Goal: Information Seeking & Learning: Learn about a topic

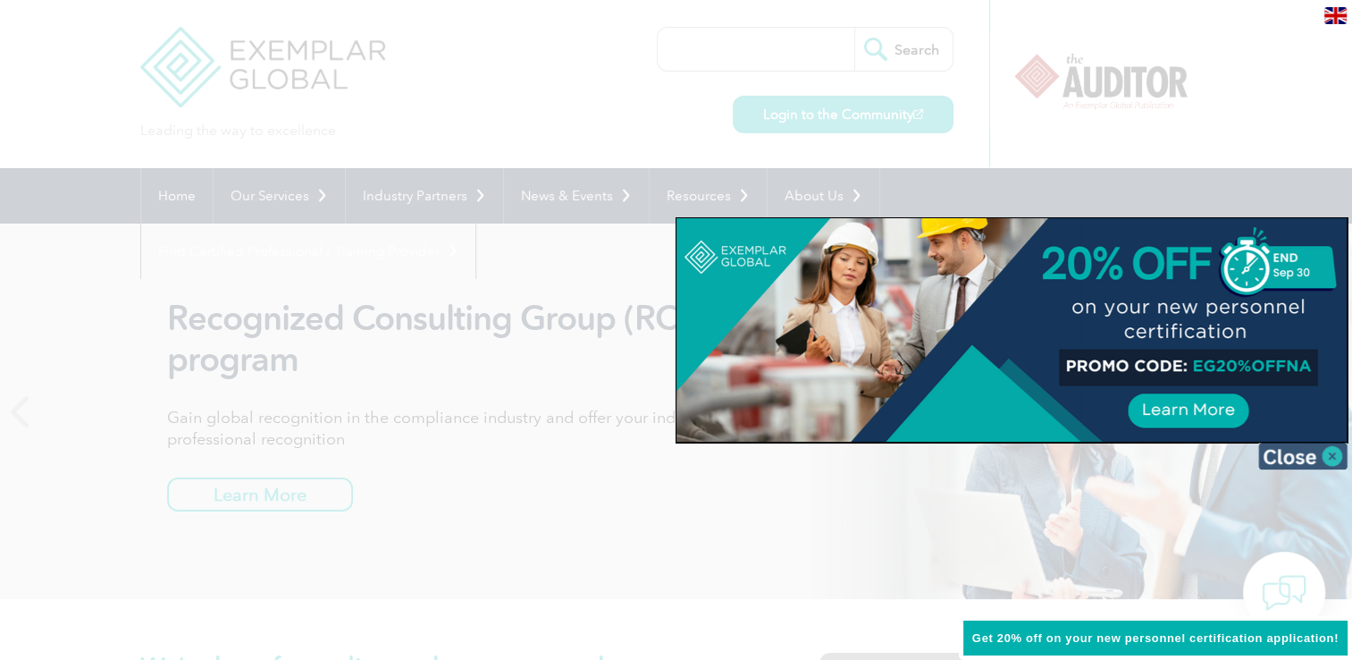
click at [1271, 452] on img at bounding box center [1302, 455] width 89 height 27
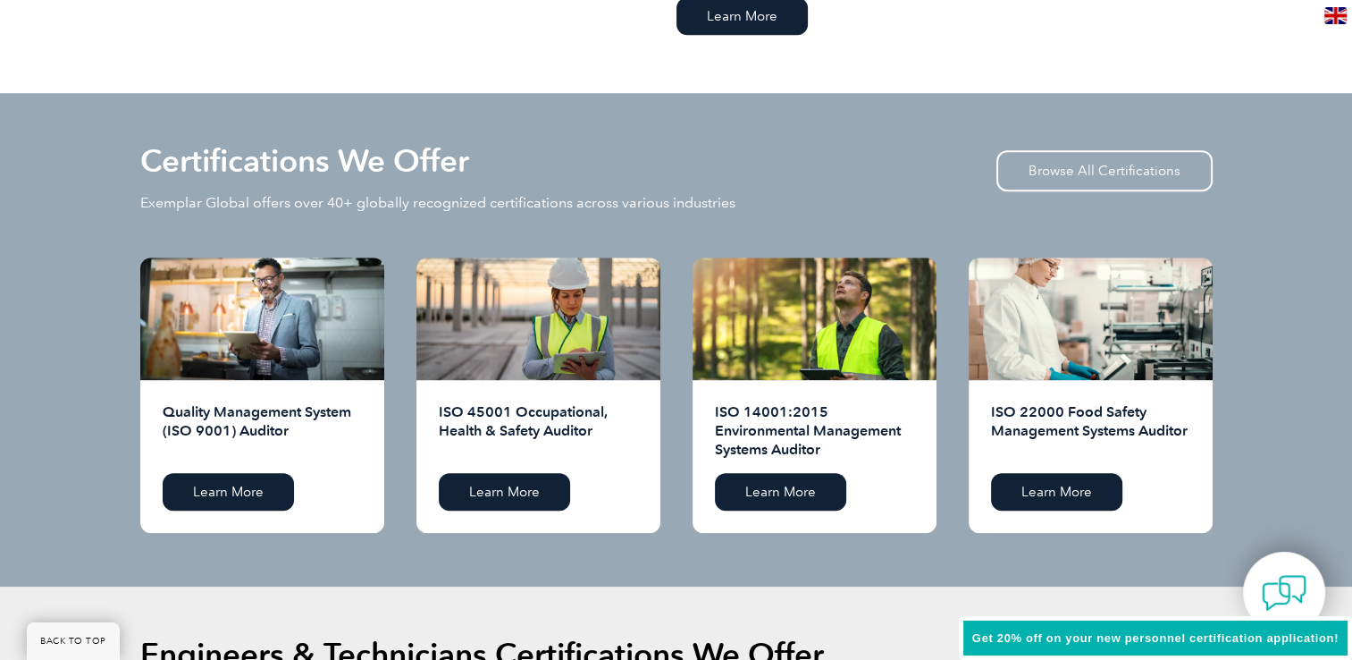
scroll to position [1609, 0]
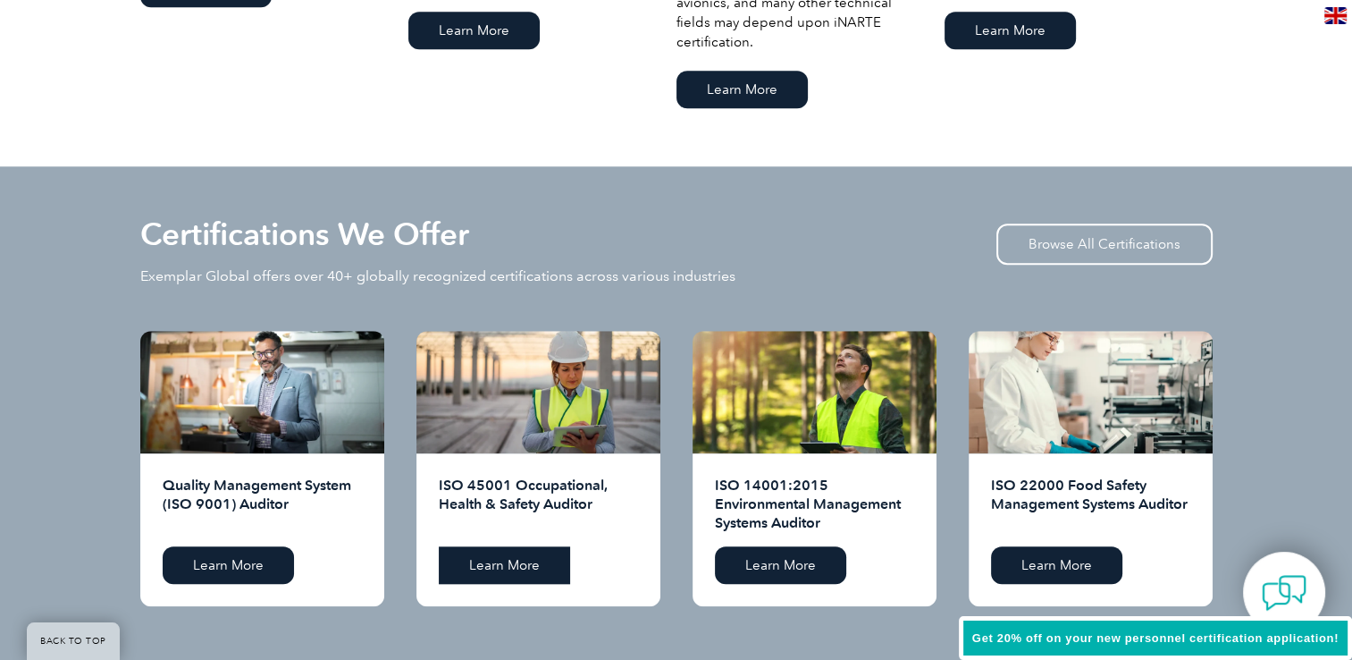
click at [500, 563] on link "Learn More" at bounding box center [504, 565] width 131 height 38
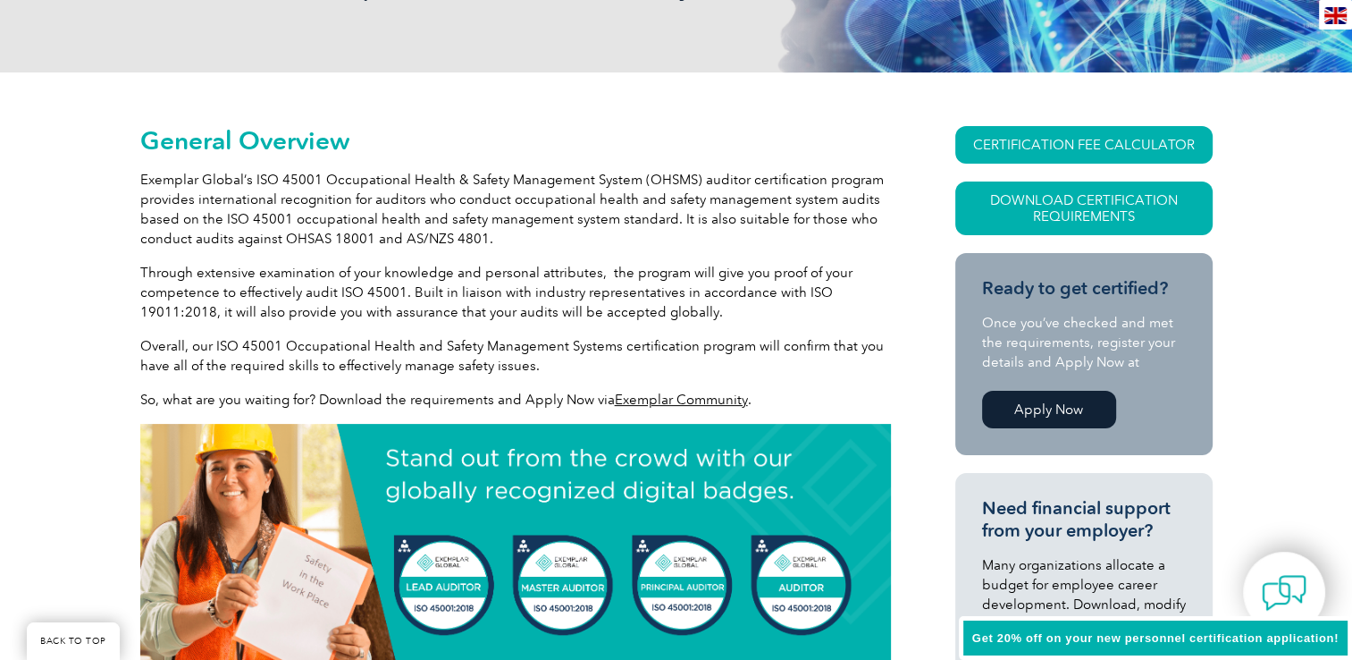
scroll to position [447, 0]
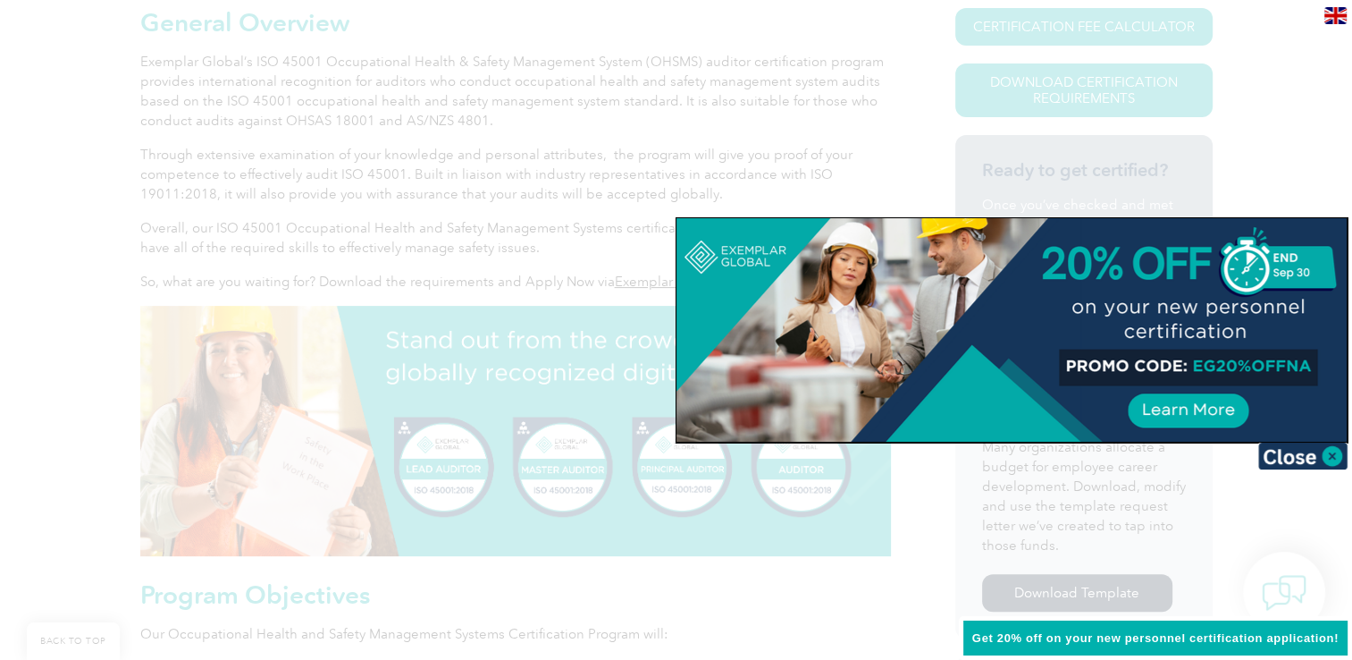
click at [847, 295] on div at bounding box center [1012, 329] width 670 height 223
